Goal: Find specific page/section: Find specific page/section

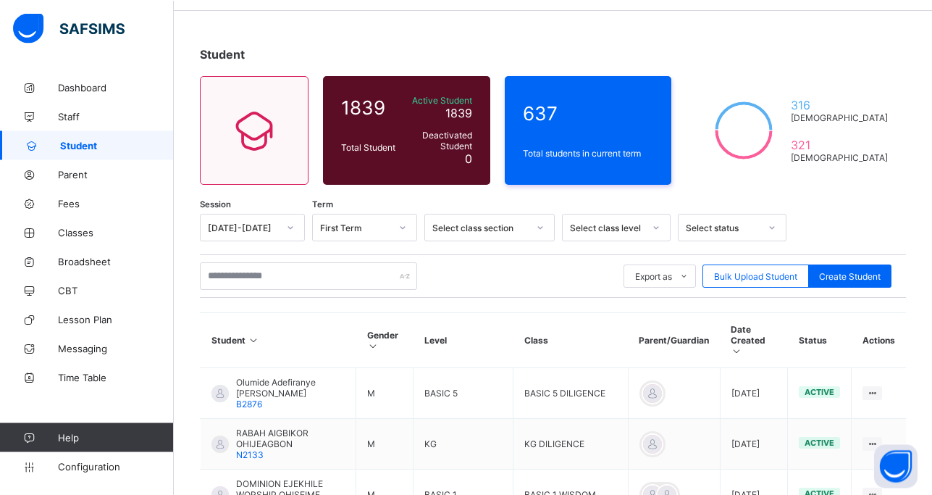
scroll to position [74, 0]
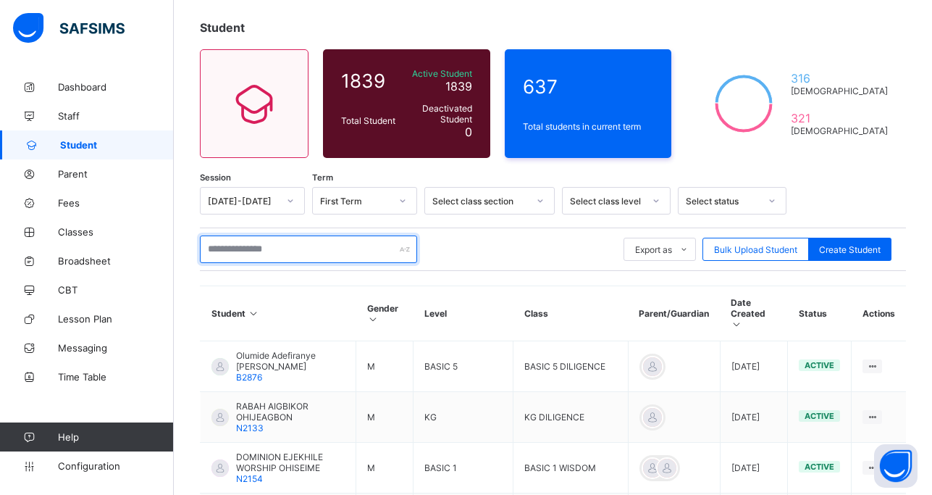
click at [247, 251] on input "text" at bounding box center [308, 249] width 217 height 28
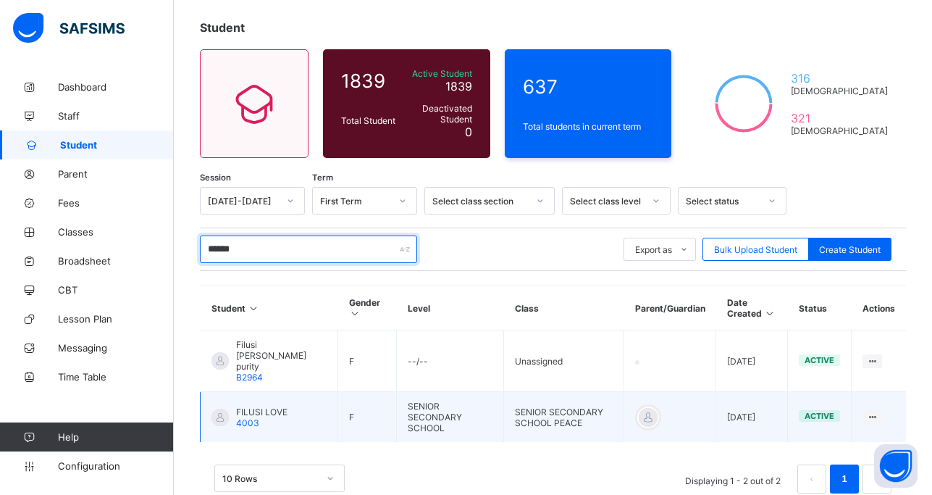
type input "******"
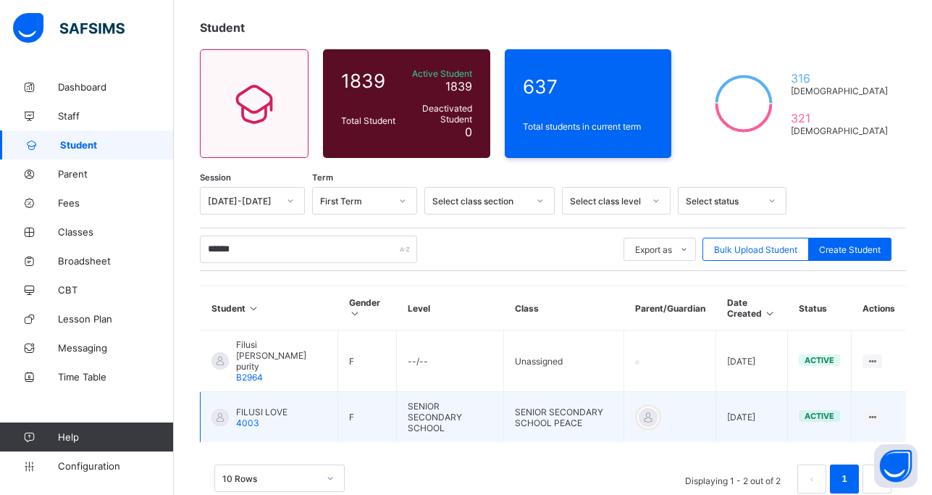
click at [264, 406] on span "FILUSI LOVE" at bounding box center [261, 411] width 51 height 11
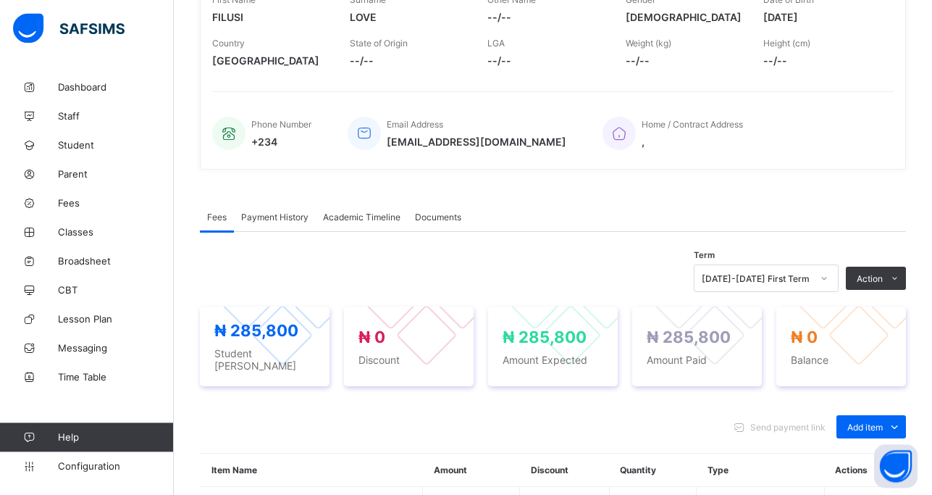
scroll to position [258, 0]
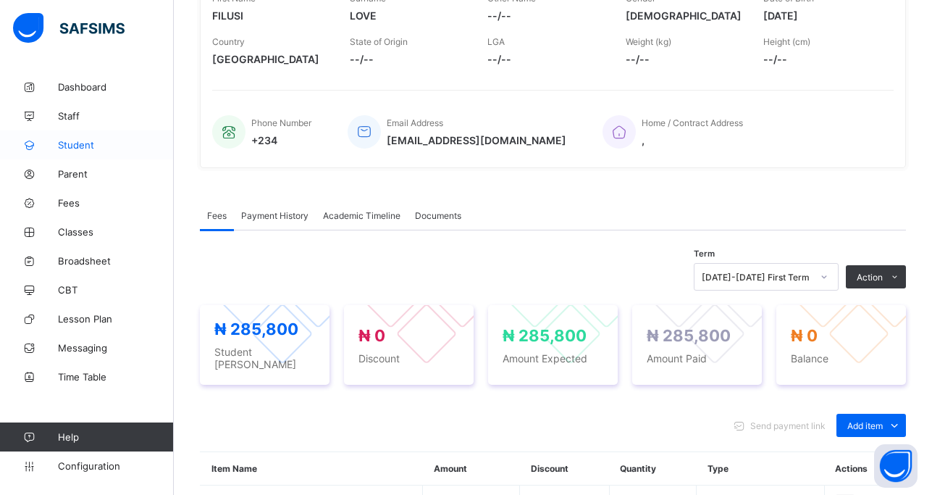
click at [83, 143] on span "Student" at bounding box center [116, 145] width 116 height 12
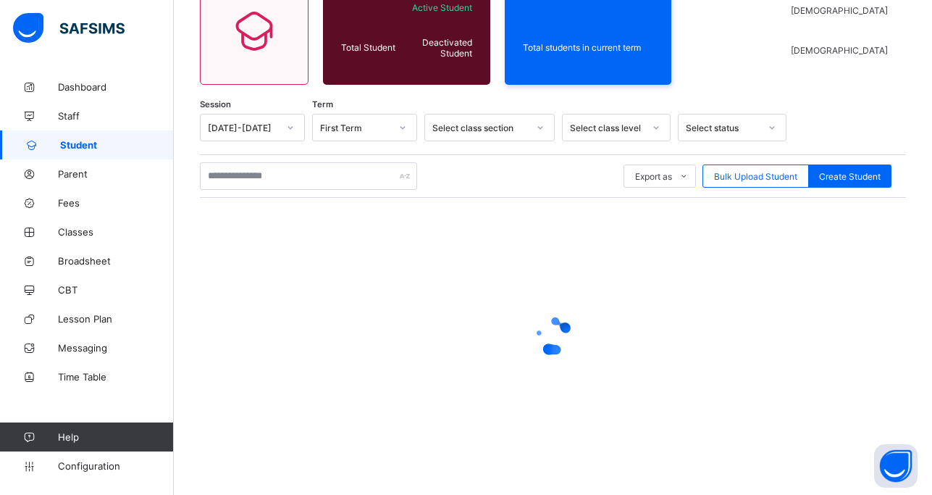
scroll to position [51, 0]
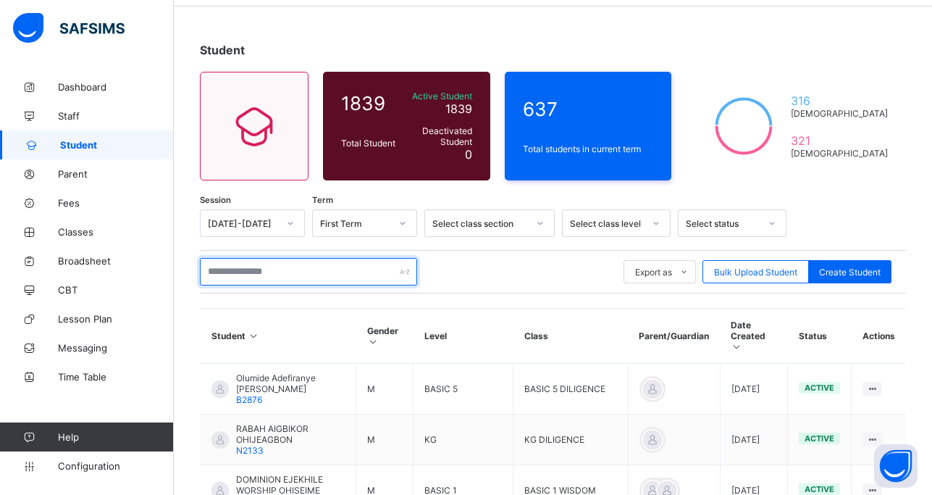
click at [235, 272] on input "text" at bounding box center [308, 272] width 217 height 28
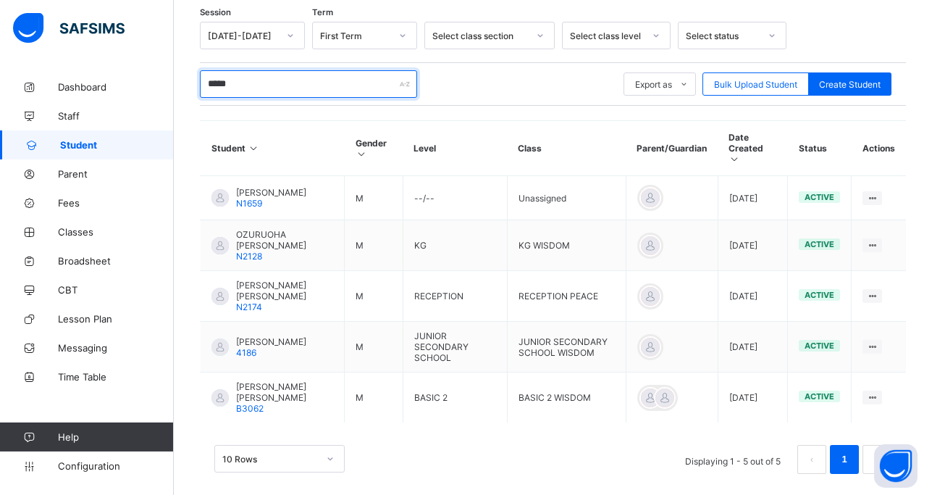
scroll to position [241, 0]
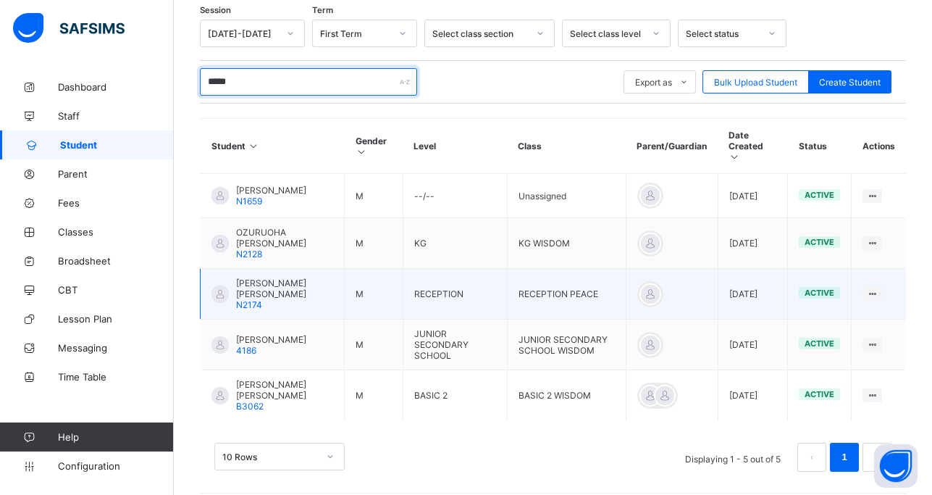
type input "*****"
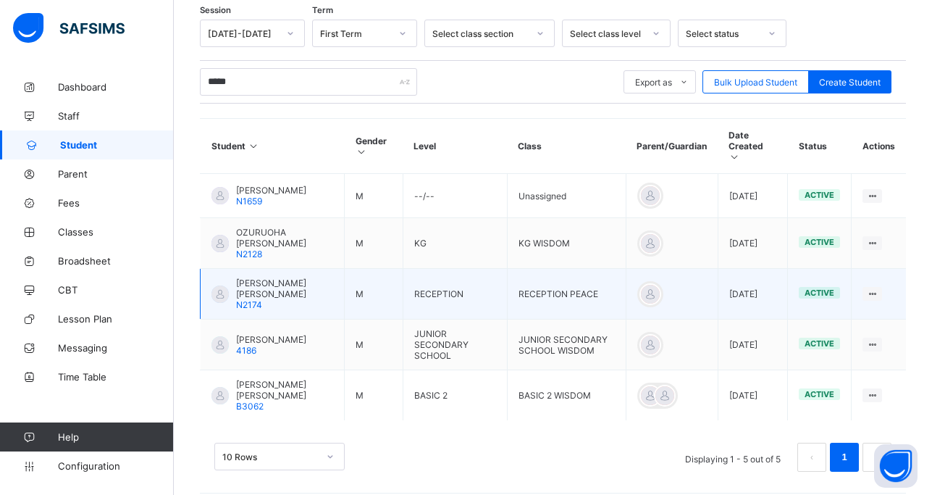
click at [256, 282] on span "[PERSON_NAME] [PERSON_NAME]" at bounding box center [284, 288] width 97 height 22
